Goal: Navigation & Orientation: Find specific page/section

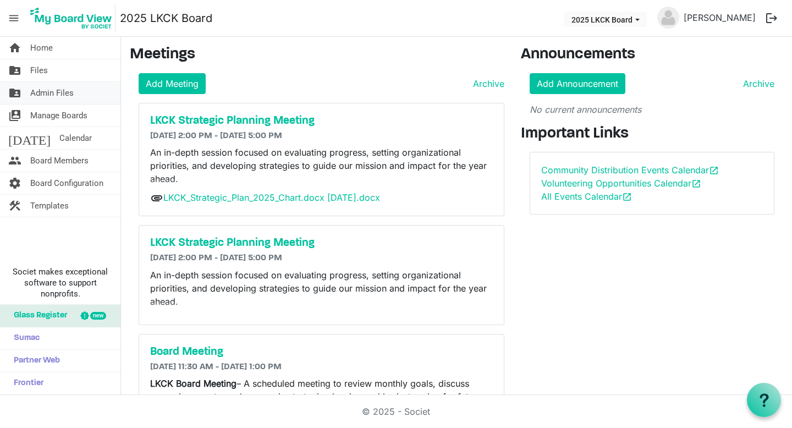
click at [48, 90] on span "Admin Files" at bounding box center [51, 93] width 43 height 22
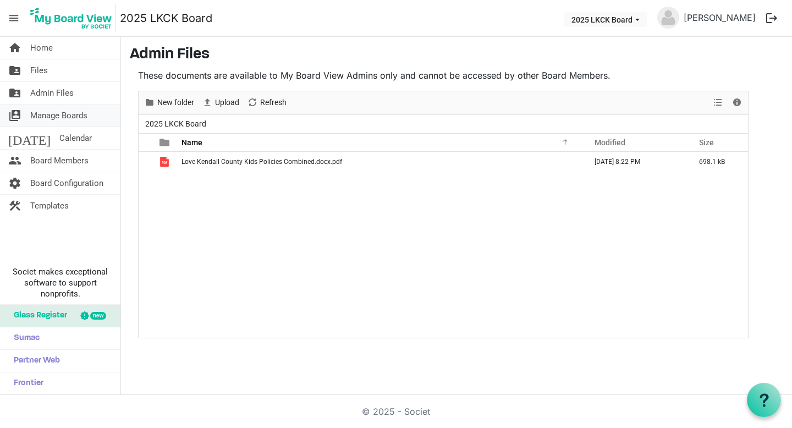
click at [52, 109] on span "Manage Boards" at bounding box center [58, 115] width 57 height 22
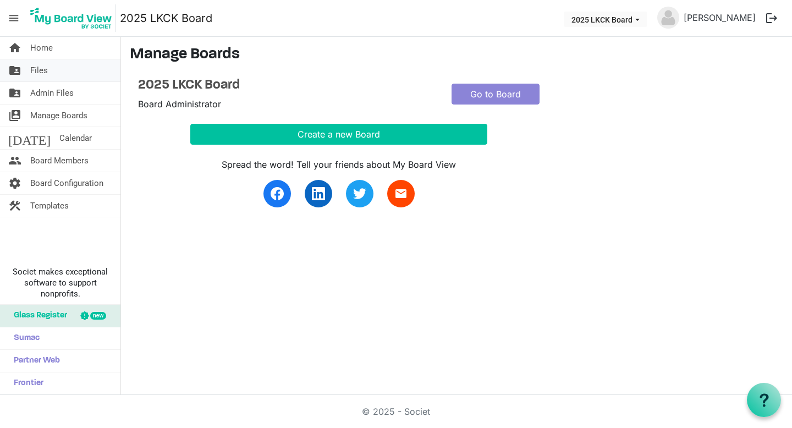
click at [49, 73] on link "folder_shared Files" at bounding box center [60, 70] width 120 height 22
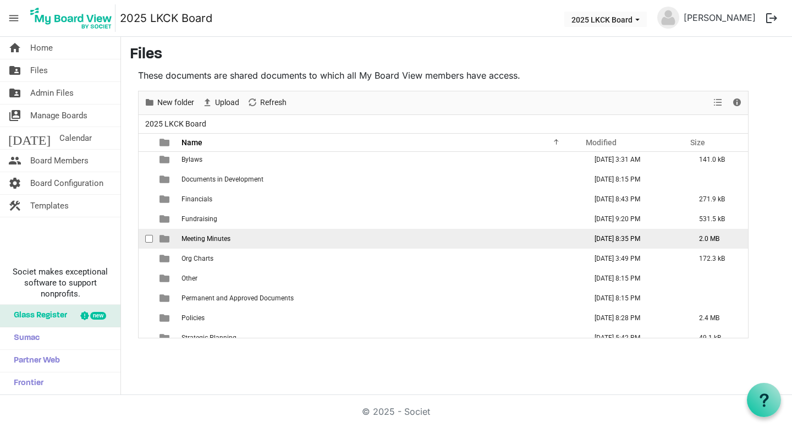
scroll to position [71, 0]
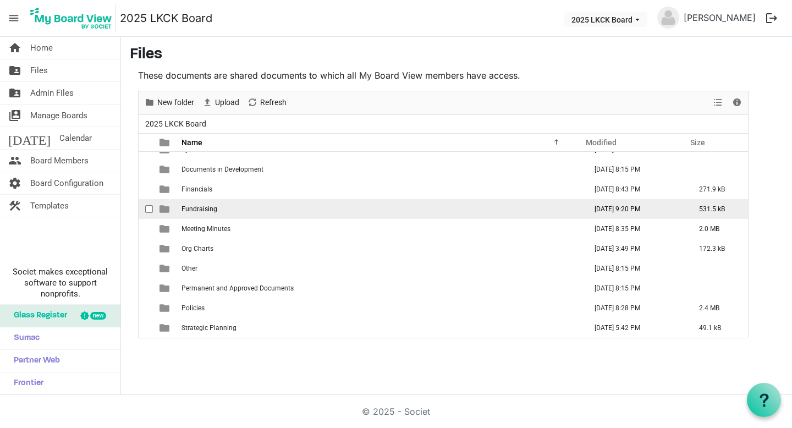
click at [222, 208] on td "Fundraising" at bounding box center [380, 209] width 405 height 20
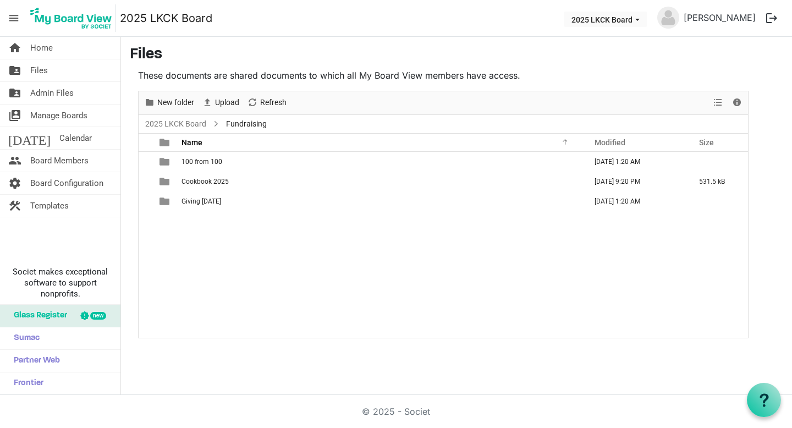
scroll to position [0, 0]
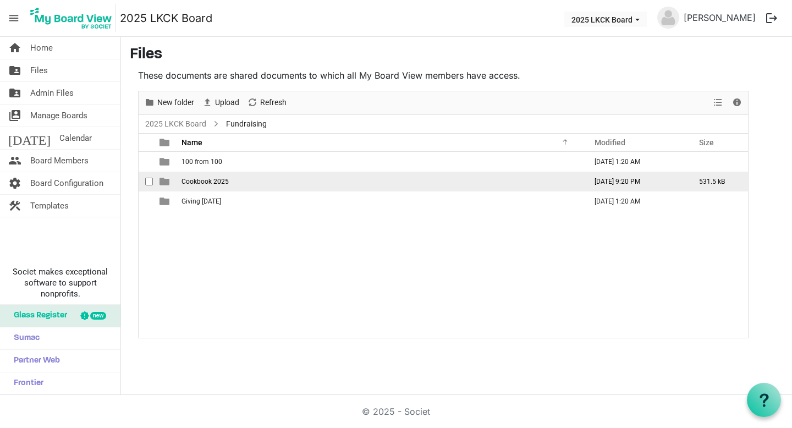
click at [206, 185] on td "Cookbook 2025" at bounding box center [380, 182] width 405 height 20
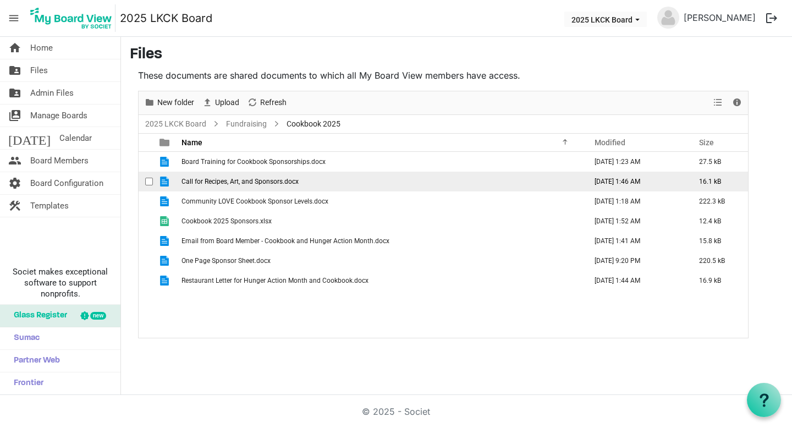
click at [220, 186] on td "Call for Recipes, Art, and Sponsors.docx" at bounding box center [380, 182] width 405 height 20
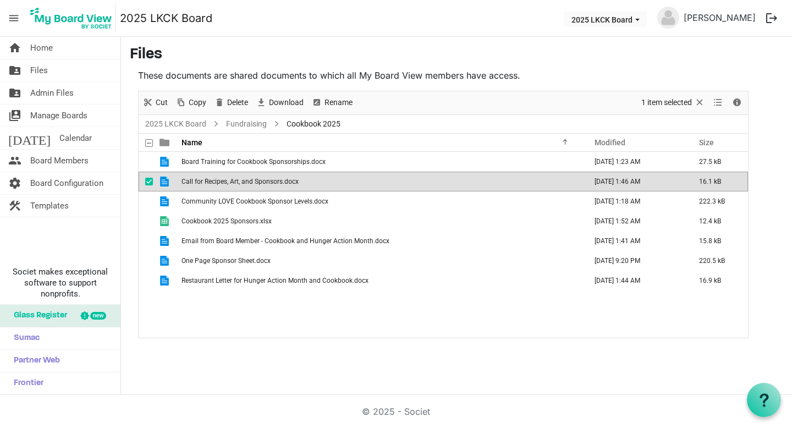
click at [220, 186] on td "Call for Recipes, Art, and Sponsors.docx" at bounding box center [380, 182] width 405 height 20
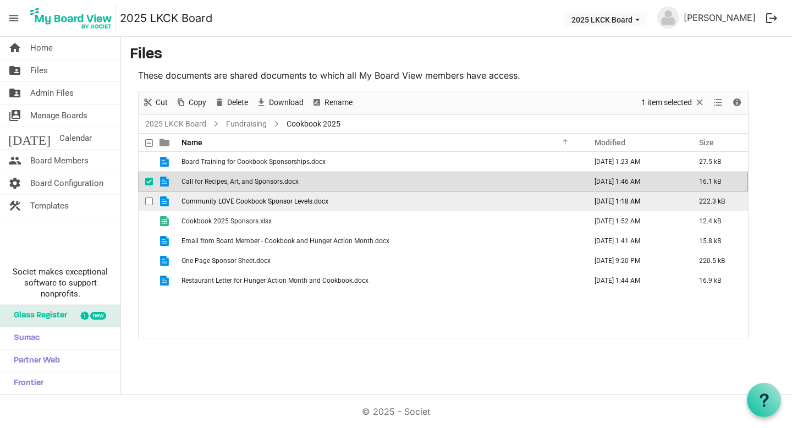
click at [271, 198] on span "Community LOVE Cookbook Sponsor Levels.docx" at bounding box center [254, 201] width 147 height 8
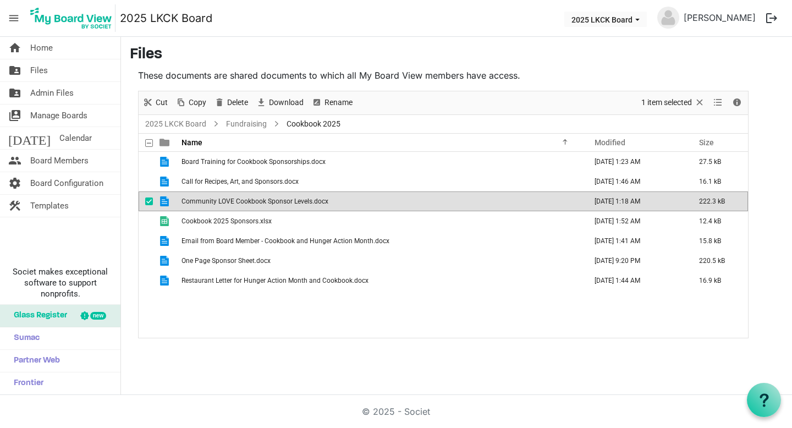
click at [271, 198] on span "Community LOVE Cookbook Sponsor Levels.docx" at bounding box center [254, 201] width 147 height 8
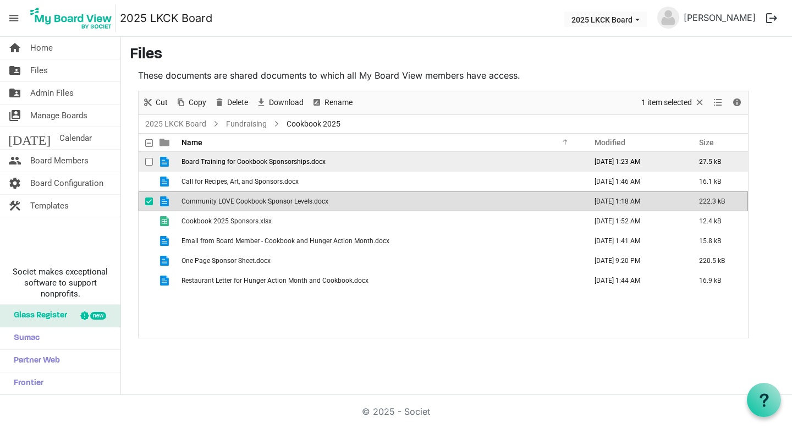
click at [245, 168] on td "Board Training for Cookbook Sponsorships.docx" at bounding box center [380, 162] width 405 height 20
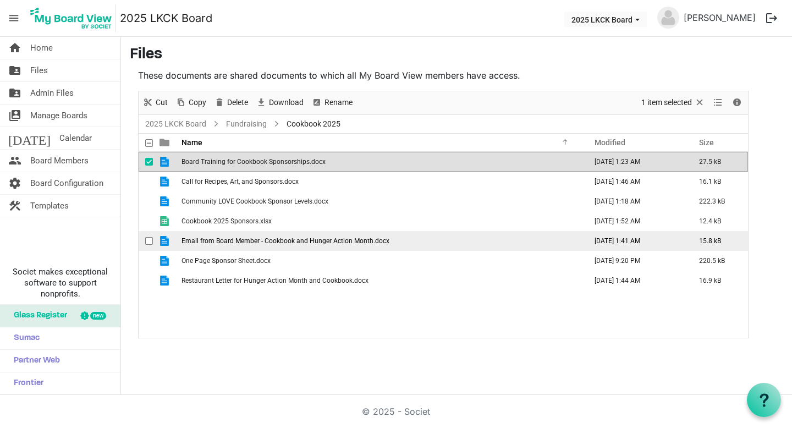
click at [312, 237] on span "Email from Board Member - Cookbook and Hunger Action Month.docx" at bounding box center [285, 241] width 208 height 8
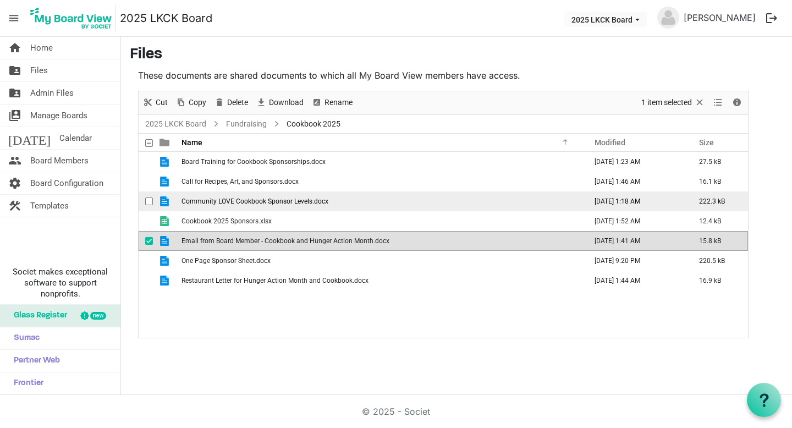
click at [306, 200] on span "Community LOVE Cookbook Sponsor Levels.docx" at bounding box center [254, 201] width 147 height 8
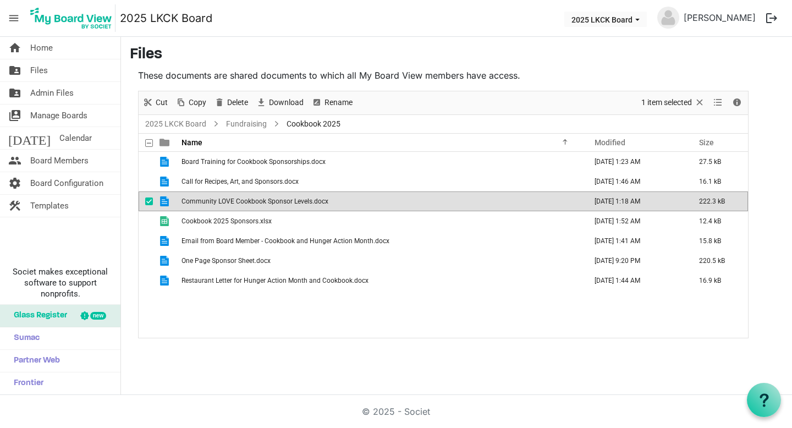
click at [306, 200] on span "Community LOVE Cookbook Sponsor Levels.docx" at bounding box center [254, 201] width 147 height 8
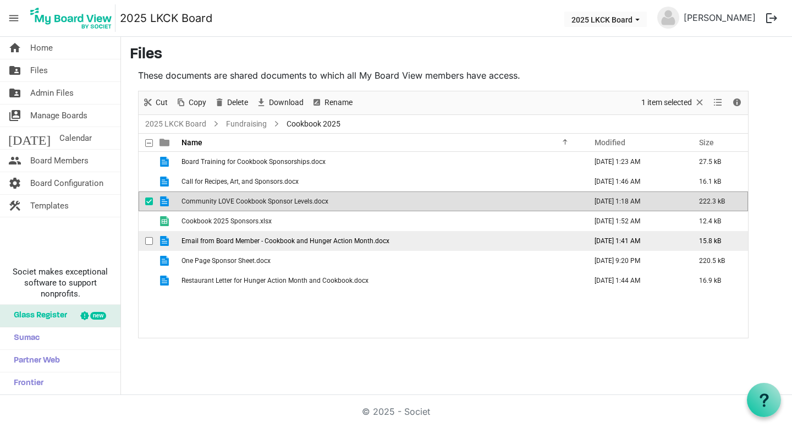
click at [328, 240] on span "Email from Board Member - Cookbook and Hunger Action Month.docx" at bounding box center [285, 241] width 208 height 8
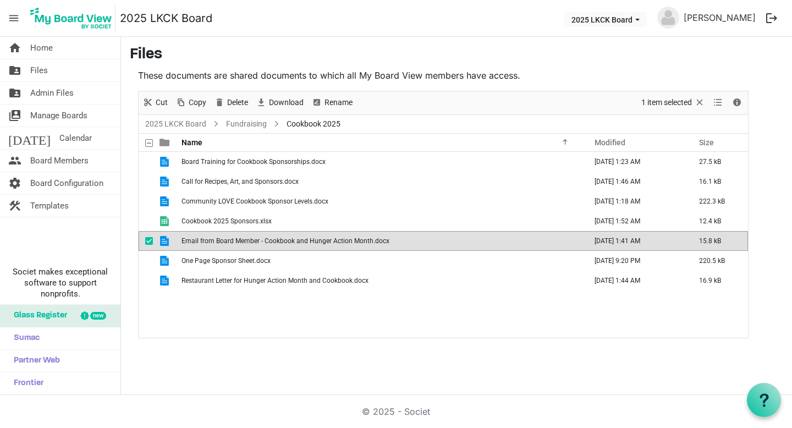
click at [328, 240] on span "Email from Board Member - Cookbook and Hunger Action Month.docx" at bounding box center [285, 241] width 208 height 8
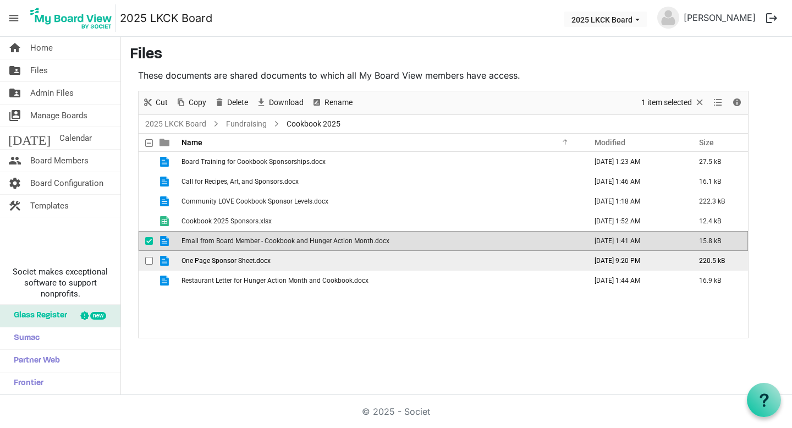
click at [286, 261] on td "One Page Sponsor Sheet.docx" at bounding box center [380, 261] width 405 height 20
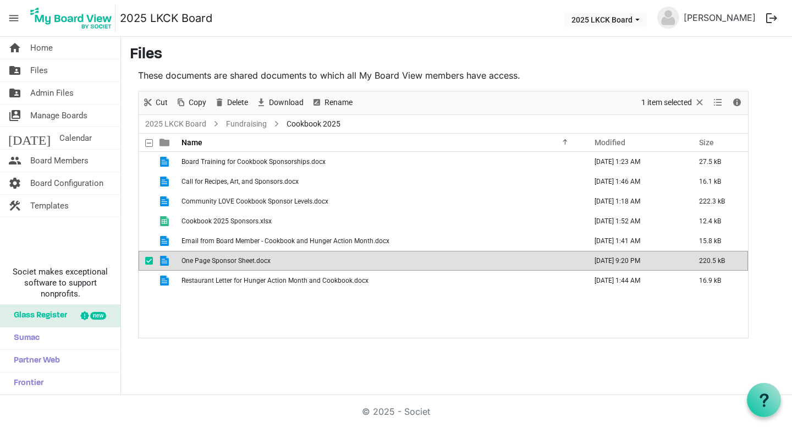
click at [286, 261] on td "One Page Sponsor Sheet.docx" at bounding box center [380, 261] width 405 height 20
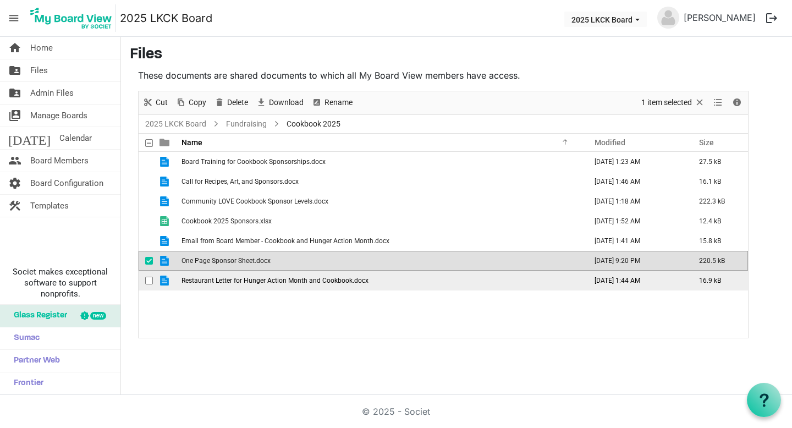
click at [308, 282] on span "Restaurant Letter for Hunger Action Month and Cookbook.docx" at bounding box center [274, 281] width 187 height 8
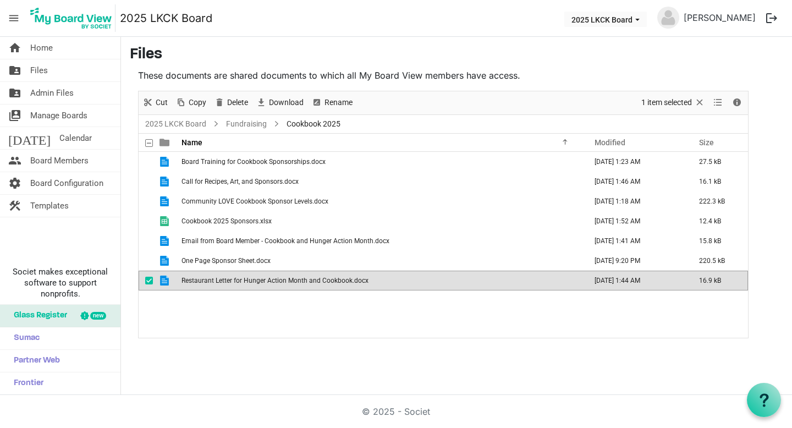
click at [308, 282] on span "Restaurant Letter for Hunger Action Month and Cookbook.docx" at bounding box center [274, 281] width 187 height 8
